Goal: Information Seeking & Learning: Find specific fact

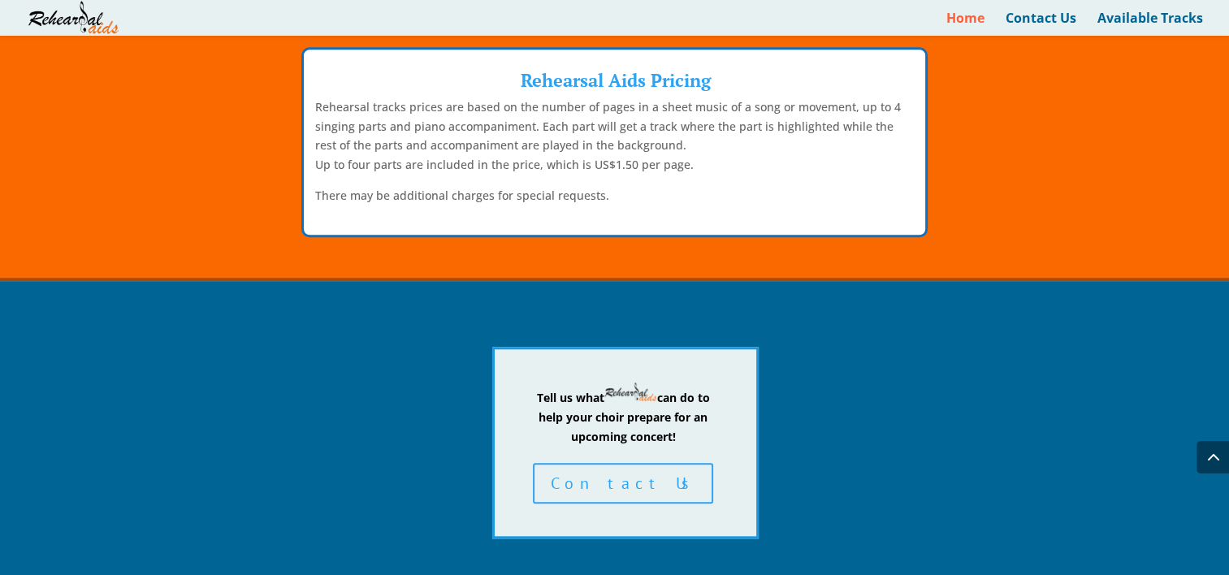
scroll to position [1303, 0]
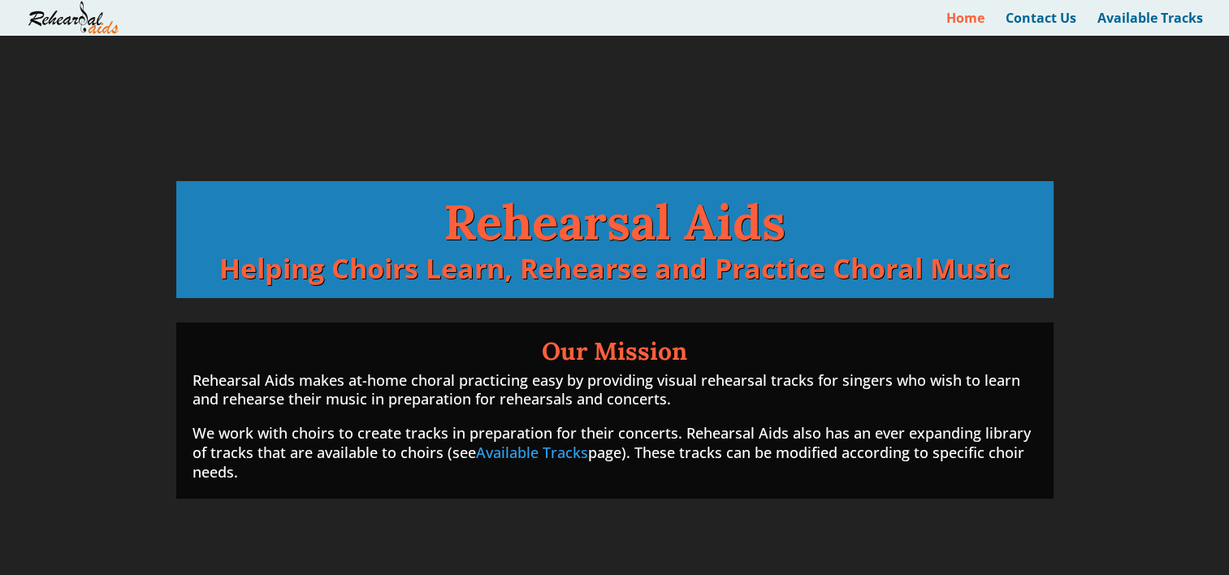
click at [531, 455] on link "Available Tracks" at bounding box center [532, 453] width 112 height 20
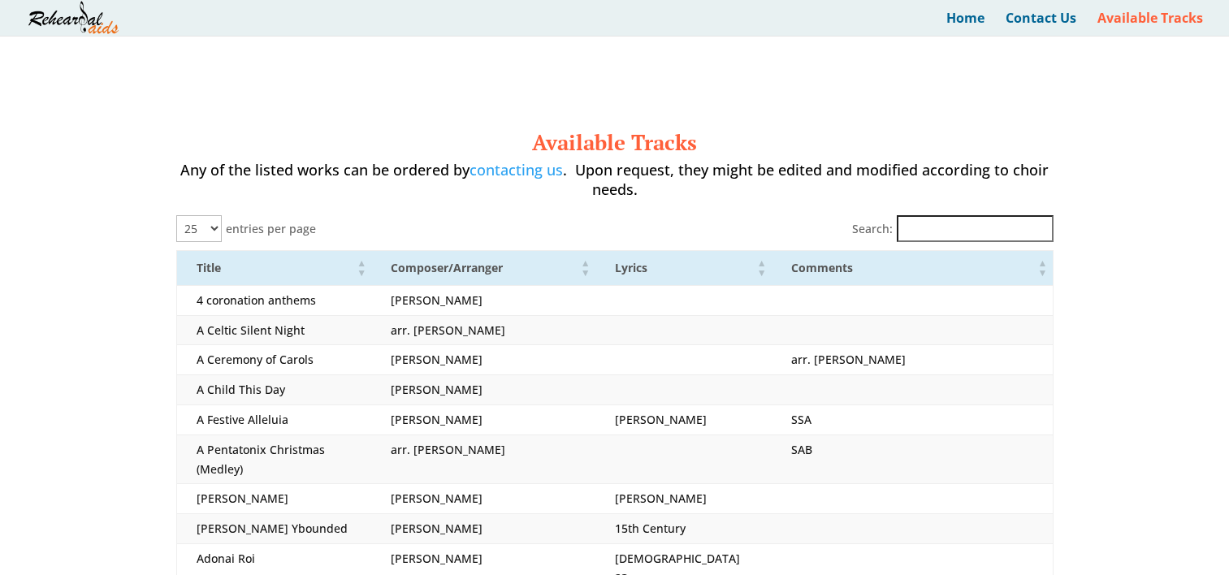
select select "25"
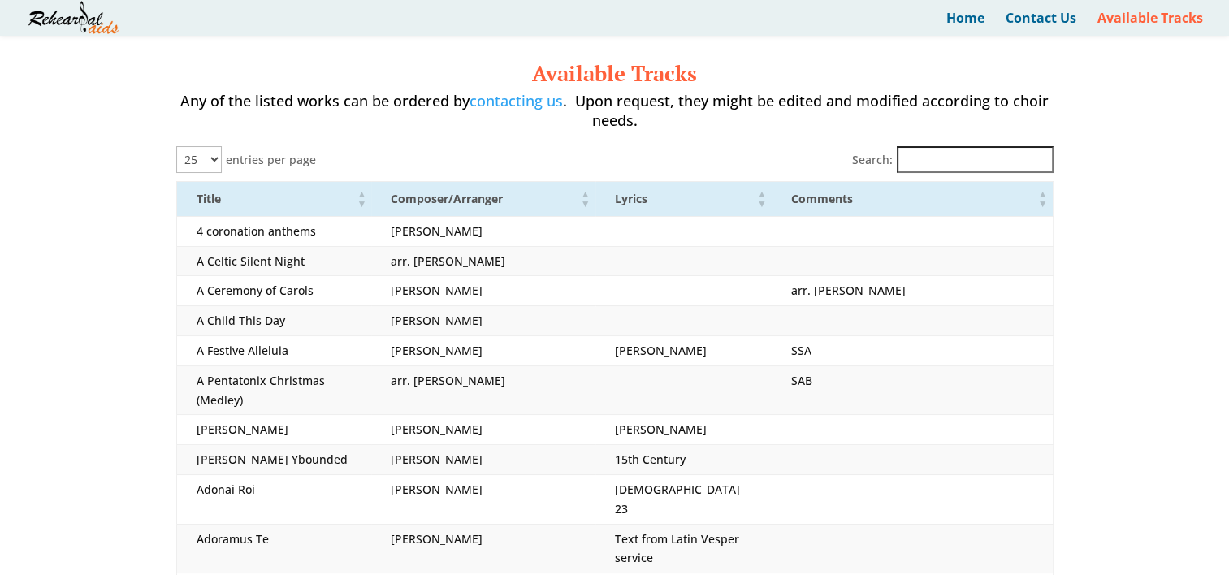
scroll to position [38, 0]
click at [933, 159] on input "Search:" at bounding box center [975, 160] width 157 height 27
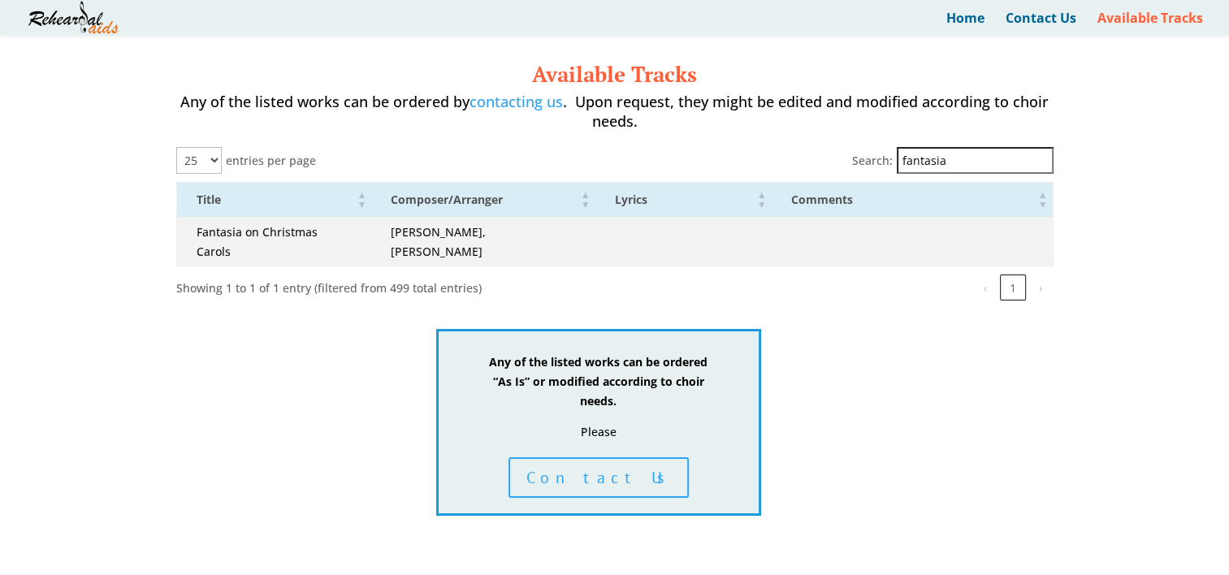
type input "fantasia"
click at [425, 249] on td "Vaughan Williams, R." at bounding box center [482, 242] width 223 height 50
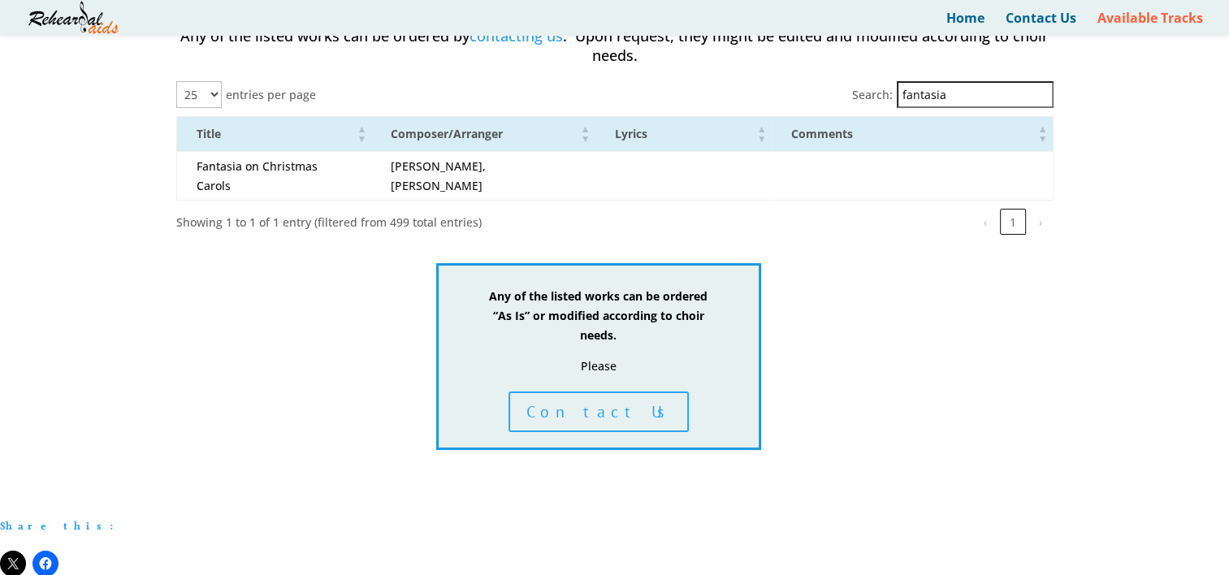
scroll to position [103, 0]
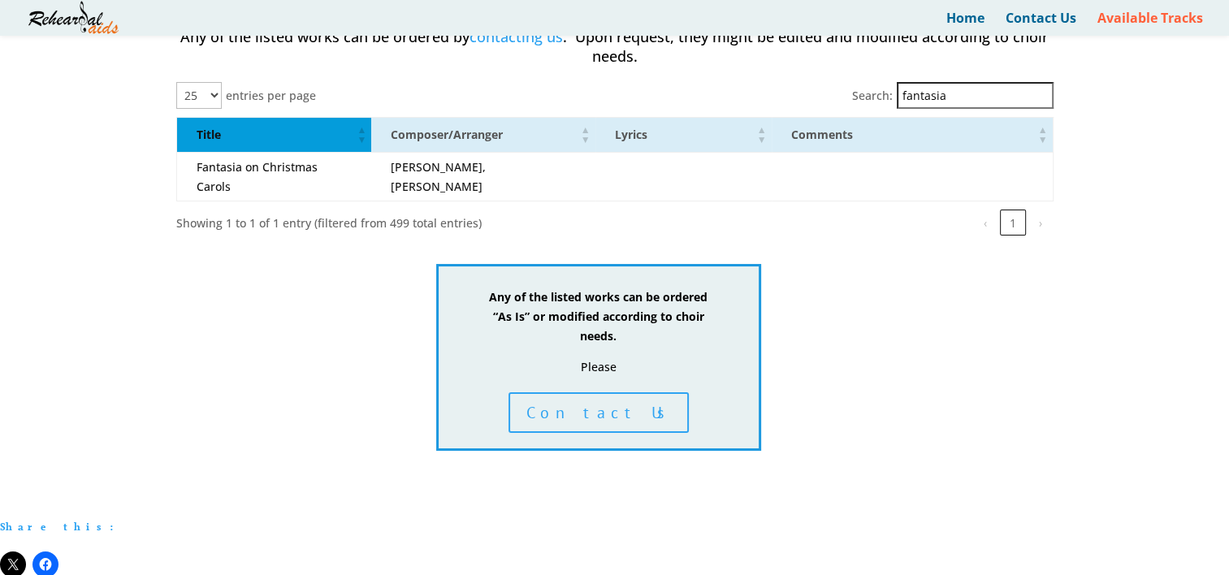
click at [210, 142] on span "Title" at bounding box center [209, 134] width 24 height 15
click at [209, 142] on span "Title" at bounding box center [209, 134] width 24 height 15
